Goal: Task Accomplishment & Management: Use online tool/utility

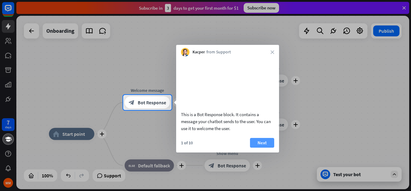
click at [267, 147] on button "Next" at bounding box center [262, 143] width 24 height 10
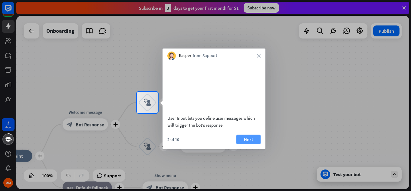
click at [244, 144] on button "Next" at bounding box center [248, 139] width 24 height 10
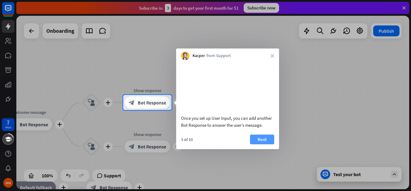
click at [254, 144] on button "Next" at bounding box center [262, 139] width 24 height 10
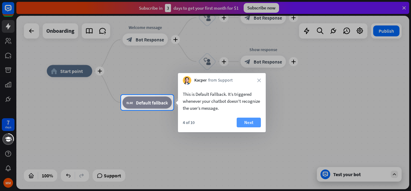
click at [249, 119] on button "Next" at bounding box center [249, 122] width 24 height 10
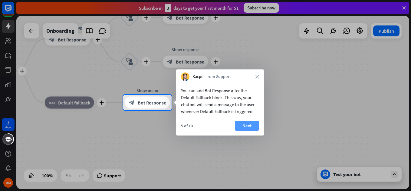
click at [257, 121] on button "Next" at bounding box center [247, 126] width 24 height 10
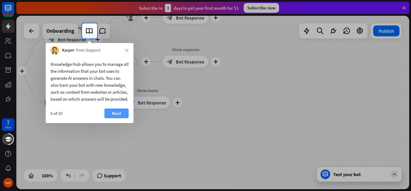
click at [122, 116] on button "Next" at bounding box center [116, 113] width 24 height 10
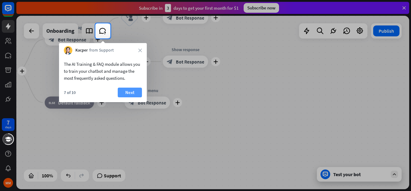
click at [136, 90] on button "Next" at bounding box center [130, 92] width 24 height 10
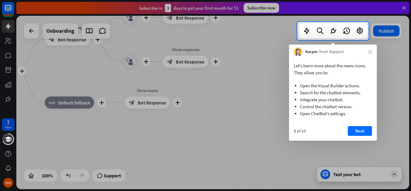
click at [358, 125] on div "Let’s learn more about the menu icons. They allow you to: Open the Visual Build…" at bounding box center [333, 98] width 88 height 84
click at [359, 128] on button "Next" at bounding box center [360, 131] width 24 height 10
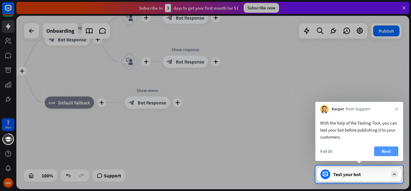
click at [386, 151] on button "Next" at bounding box center [386, 151] width 24 height 10
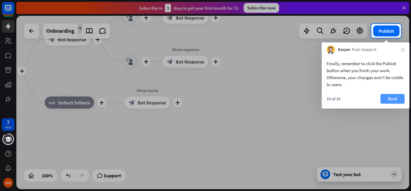
click at [393, 97] on button "Next" at bounding box center [392, 99] width 24 height 10
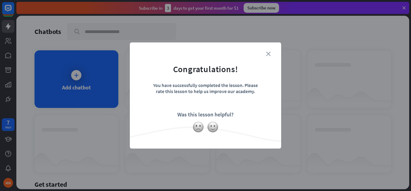
click at [268, 53] on icon "close" at bounding box center [268, 53] width 5 height 5
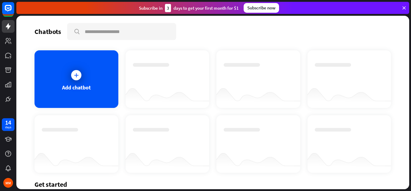
click at [98, 68] on div "Add chatbot" at bounding box center [76, 78] width 84 height 57
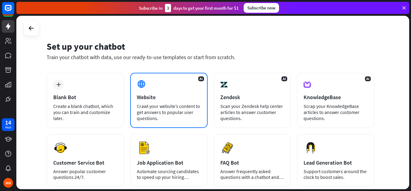
scroll to position [7, 0]
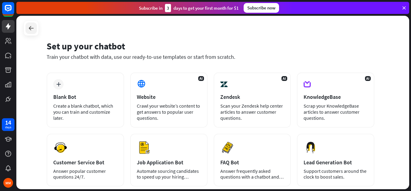
click at [33, 25] on icon at bounding box center [31, 27] width 7 height 7
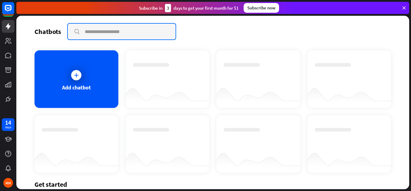
click at [130, 25] on input "text" at bounding box center [122, 32] width 108 height 16
type input "*"
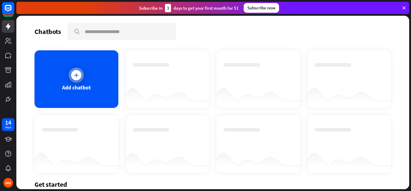
click at [112, 75] on div "Add chatbot" at bounding box center [76, 78] width 84 height 57
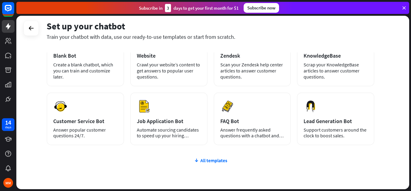
scroll to position [49, 0]
click at [220, 160] on div "All templates" at bounding box center [211, 160] width 328 height 6
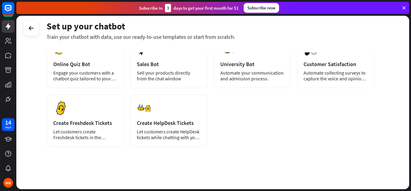
scroll to position [164, 0]
click at [69, 59] on div "Preview Online Quiz Bot Engage your customers with a chatbot quiz tailored to y…" at bounding box center [85, 61] width 77 height 53
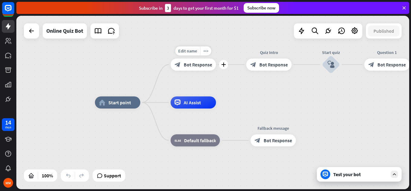
click at [205, 61] on div "block_bot_response Bot Response" at bounding box center [193, 64] width 45 height 12
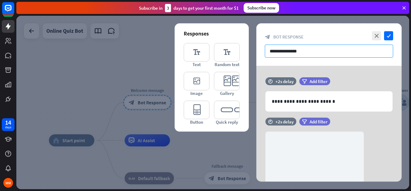
click at [285, 54] on input "**********" at bounding box center [329, 50] width 128 height 13
click at [320, 54] on input "**********" at bounding box center [329, 50] width 128 height 13
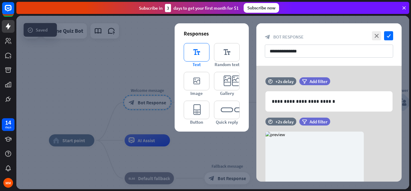
click at [205, 51] on icon "editor_text" at bounding box center [197, 52] width 26 height 18
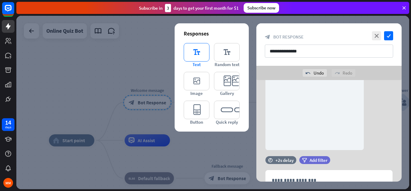
scroll to position [104, 0]
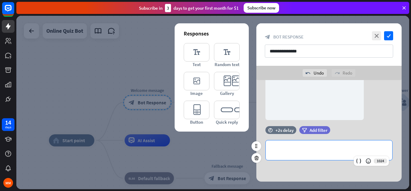
click at [309, 142] on div "**********" at bounding box center [329, 150] width 126 height 20
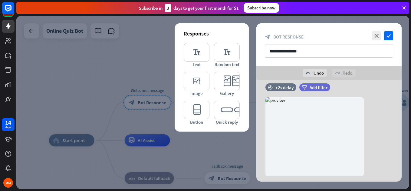
scroll to position [48, 0]
click at [375, 35] on icon "close" at bounding box center [376, 35] width 9 height 9
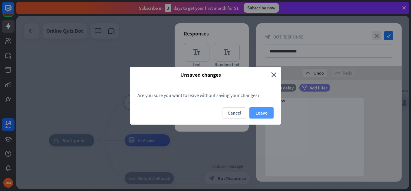
click at [266, 115] on button "Leave" at bounding box center [261, 112] width 24 height 11
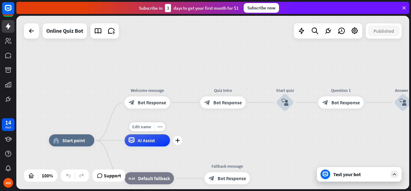
click at [143, 144] on div "AI Assist" at bounding box center [147, 140] width 45 height 12
click at [336, 178] on div "Test your bot" at bounding box center [359, 174] width 85 height 15
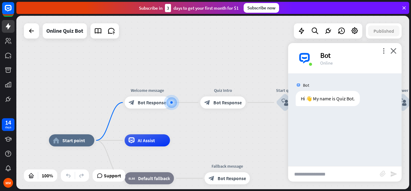
click at [343, 176] on input "text" at bounding box center [334, 173] width 92 height 15
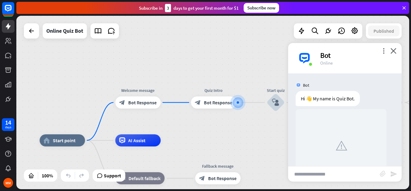
scroll to position [114, 0]
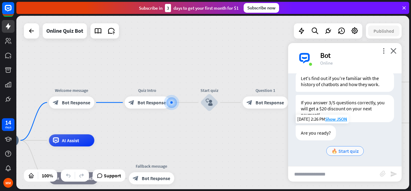
click at [340, 149] on span "🔥 Start quiz" at bounding box center [344, 151] width 27 height 6
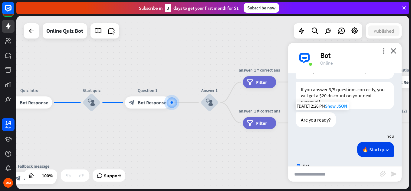
scroll to position [157, 0]
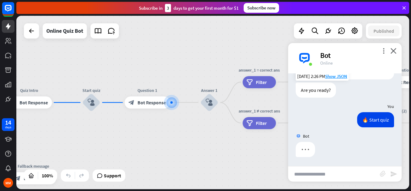
click at [332, 177] on input "text" at bounding box center [334, 173] width 92 height 15
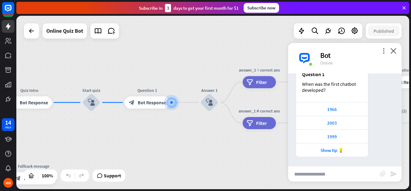
click at [392, 54] on div "Bot" at bounding box center [357, 55] width 74 height 9
click at [395, 52] on icon "close" at bounding box center [393, 51] width 6 height 6
